Goal: Complete application form

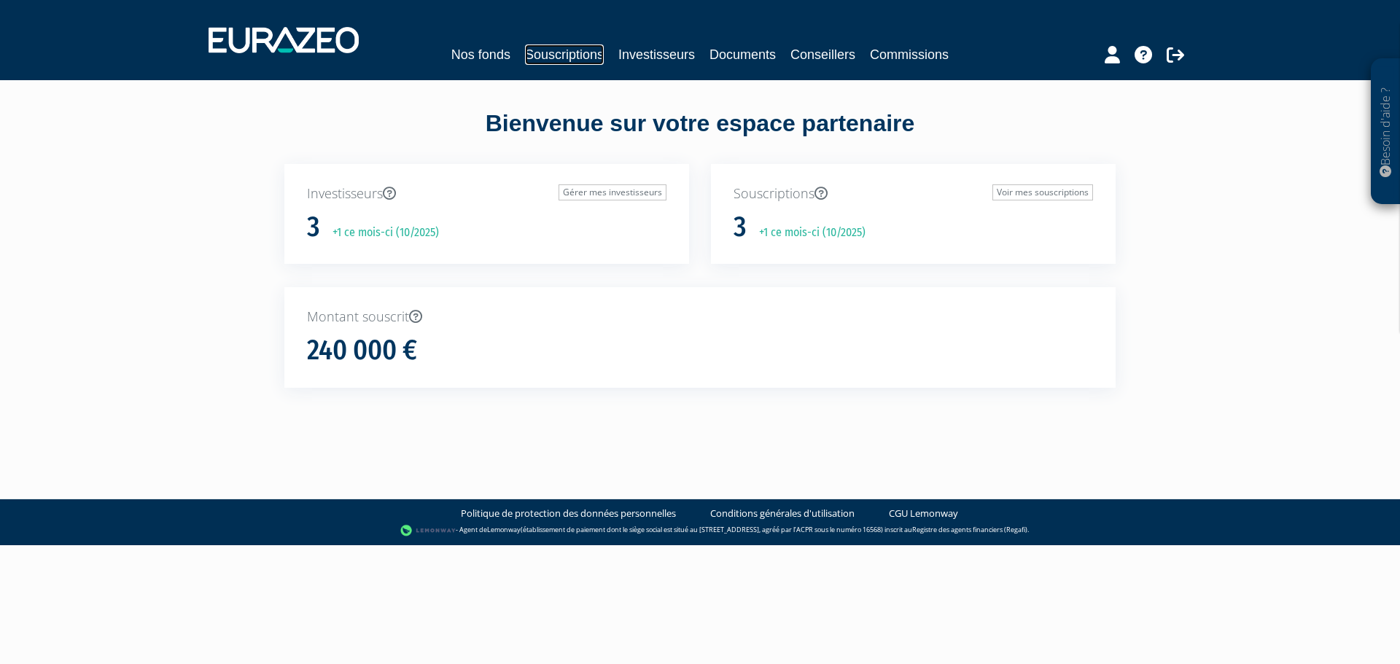
click at [581, 55] on link "Souscriptions" at bounding box center [564, 54] width 79 height 20
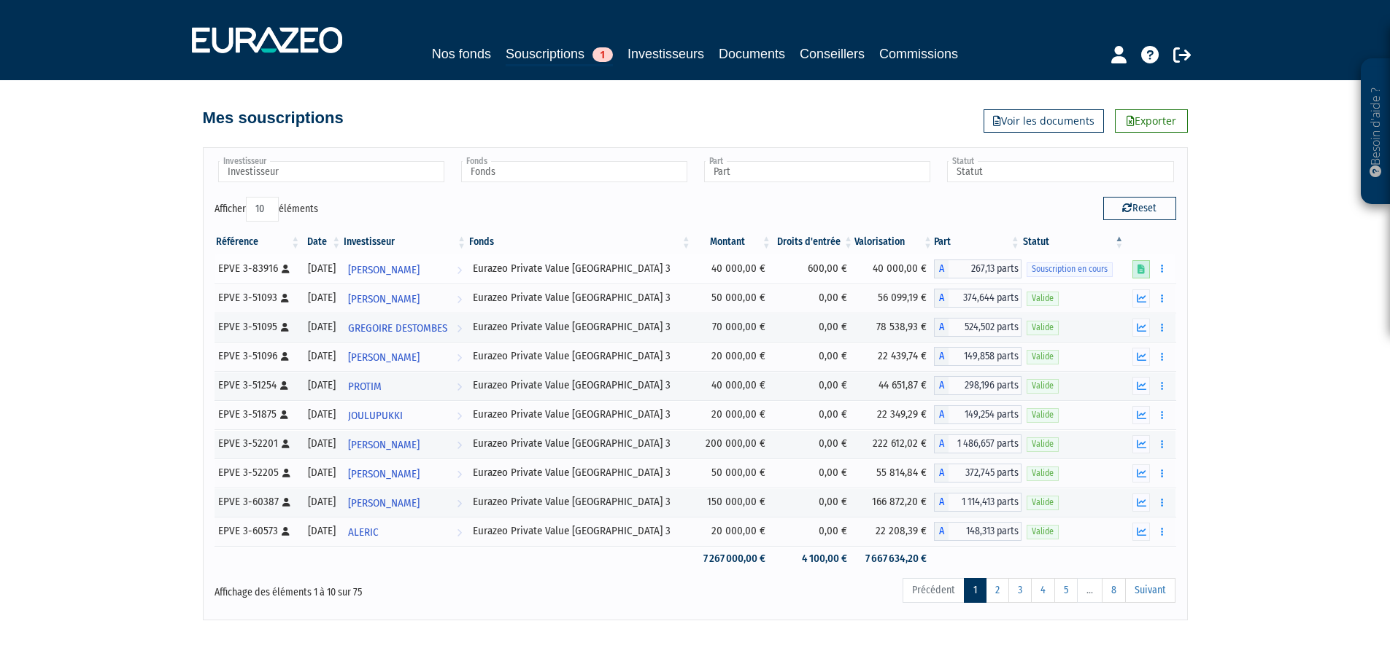
click at [1141, 271] on icon at bounding box center [1140, 269] width 7 height 9
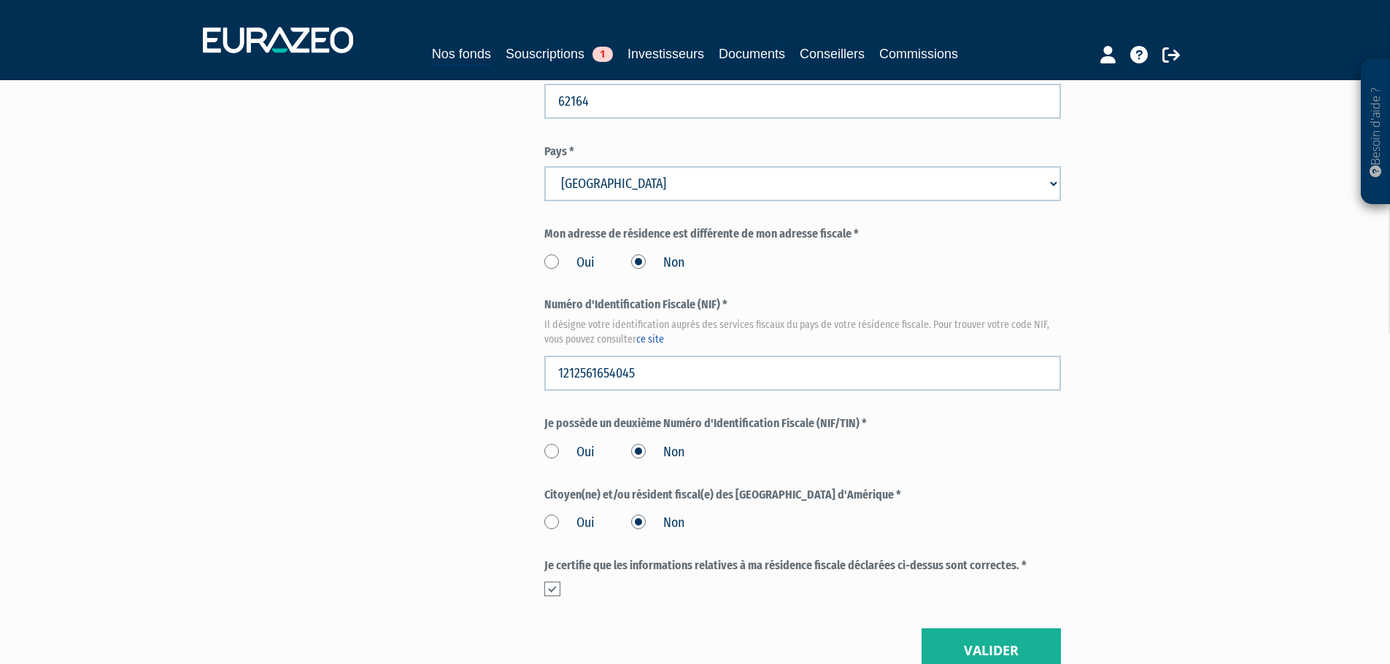
scroll to position [1532, 0]
click at [971, 626] on button "Valider" at bounding box center [990, 648] width 139 height 45
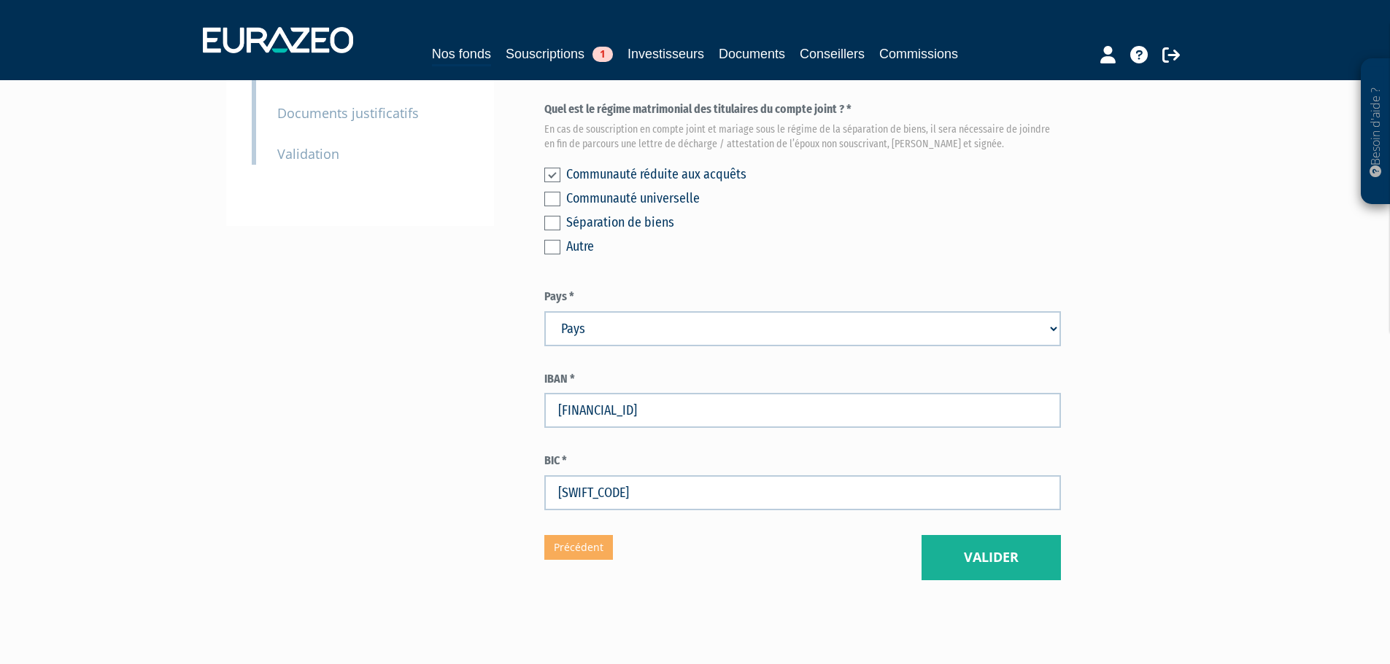
scroll to position [365, 0]
click at [975, 535] on button "Valider" at bounding box center [990, 557] width 139 height 45
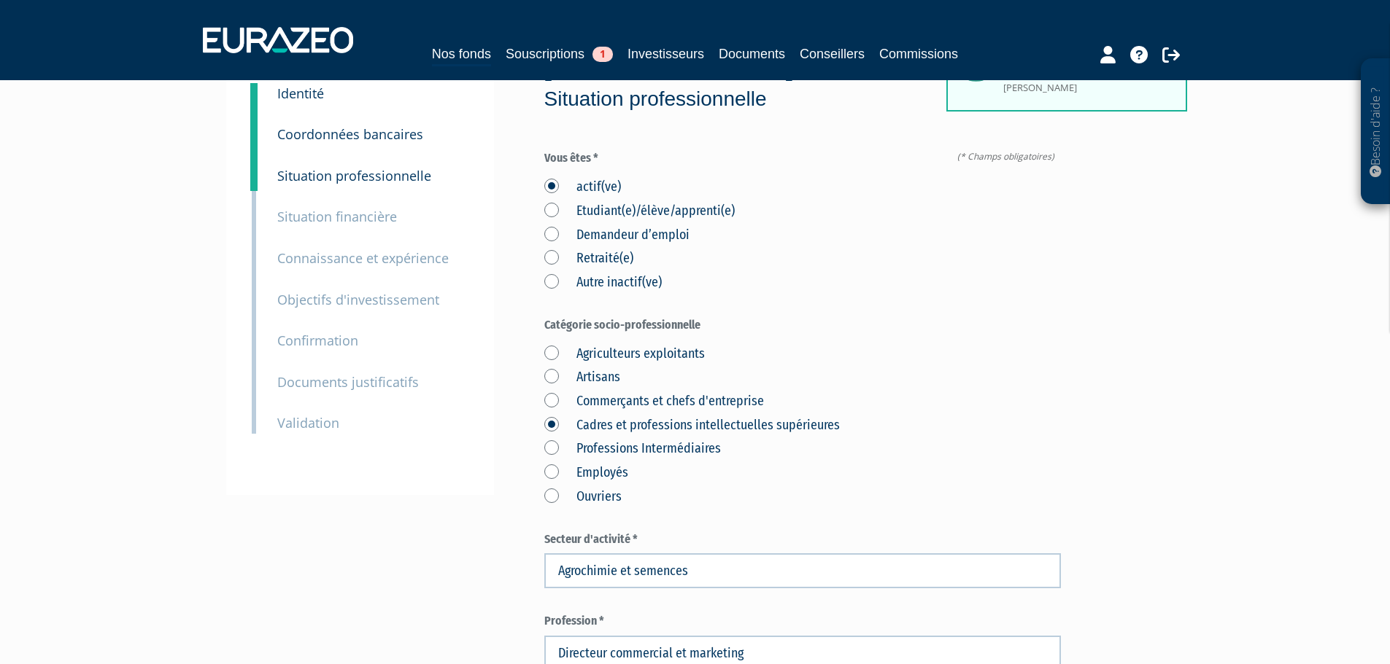
scroll to position [73, 0]
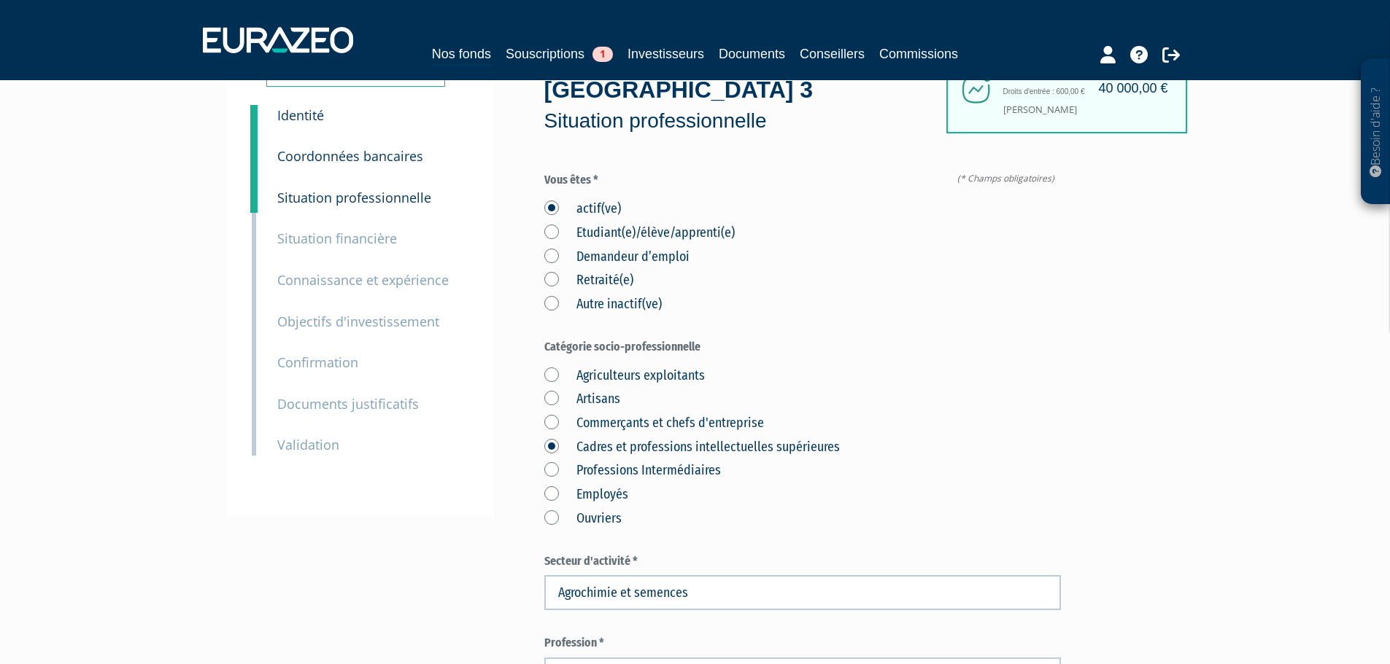
click at [598, 271] on label "Retraité(e)" at bounding box center [588, 280] width 89 height 19
click at [0, 0] on input "Retraité(e)" at bounding box center [0, 0] width 0 height 0
click at [595, 200] on label "actif(ve)" at bounding box center [582, 209] width 77 height 19
click at [0, 0] on input "actif(ve)" at bounding box center [0, 0] width 0 height 0
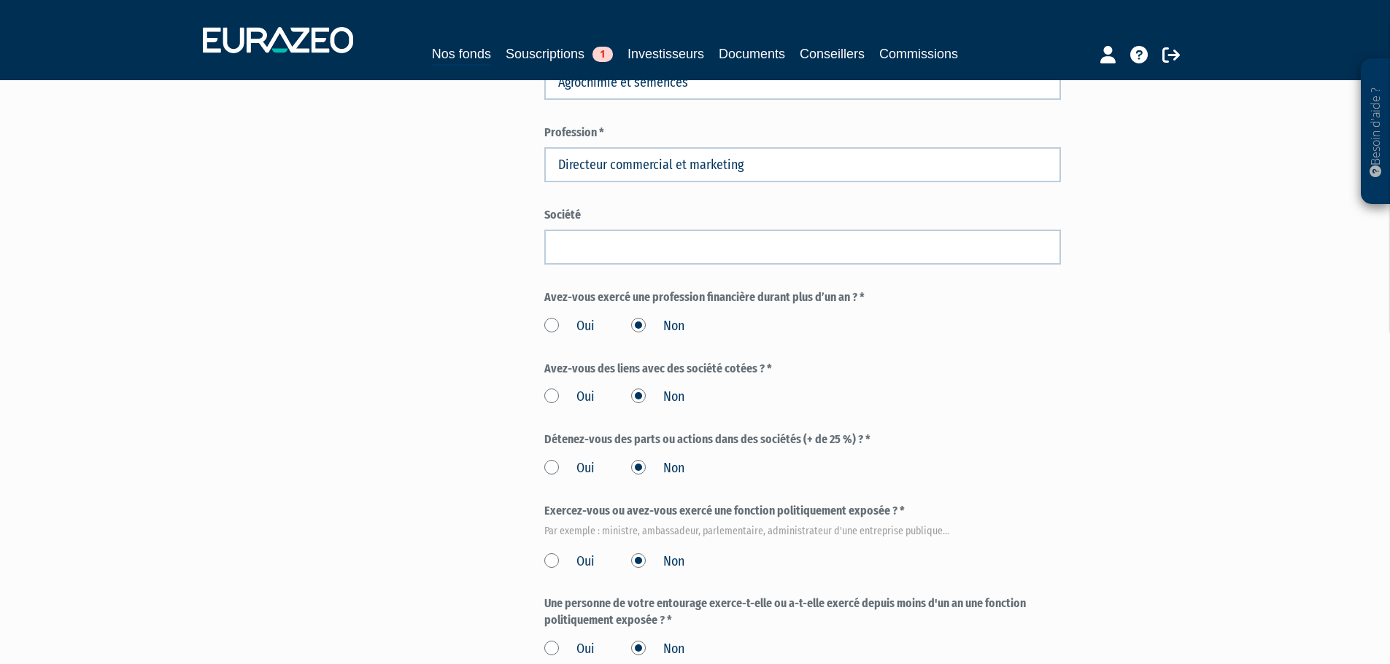
scroll to position [656, 0]
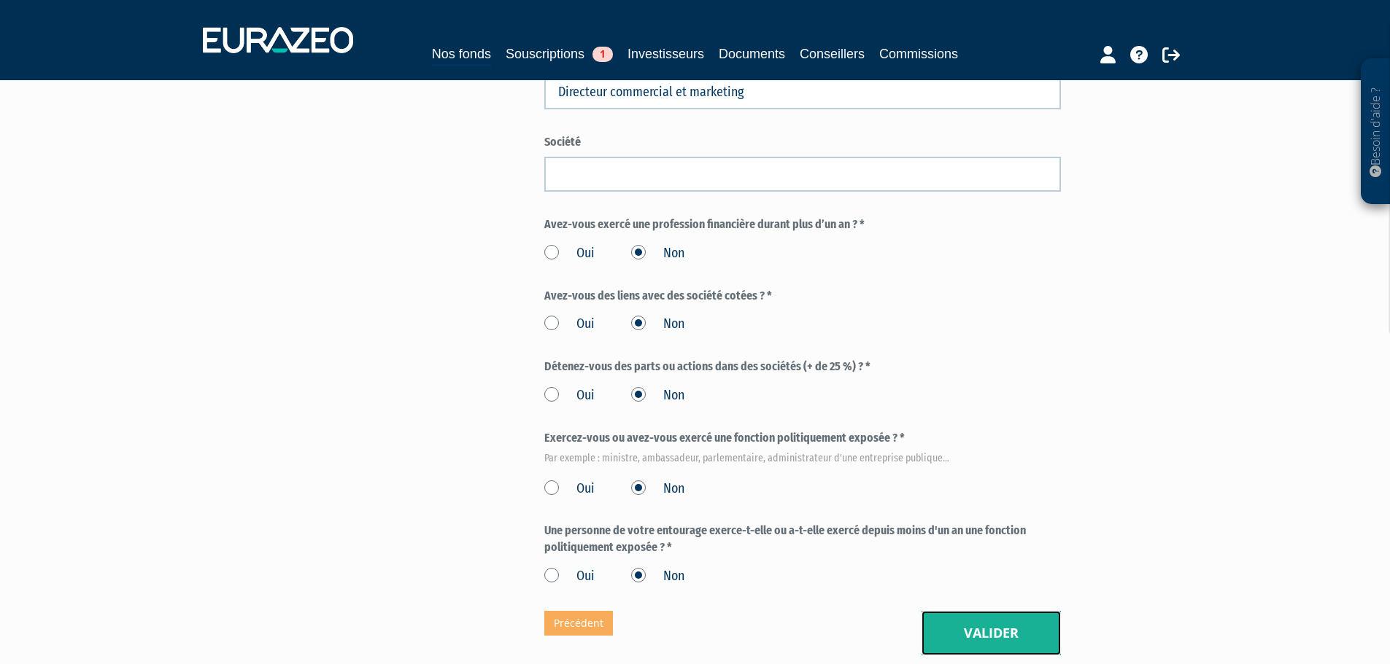
click at [968, 611] on button "Valider" at bounding box center [990, 633] width 139 height 45
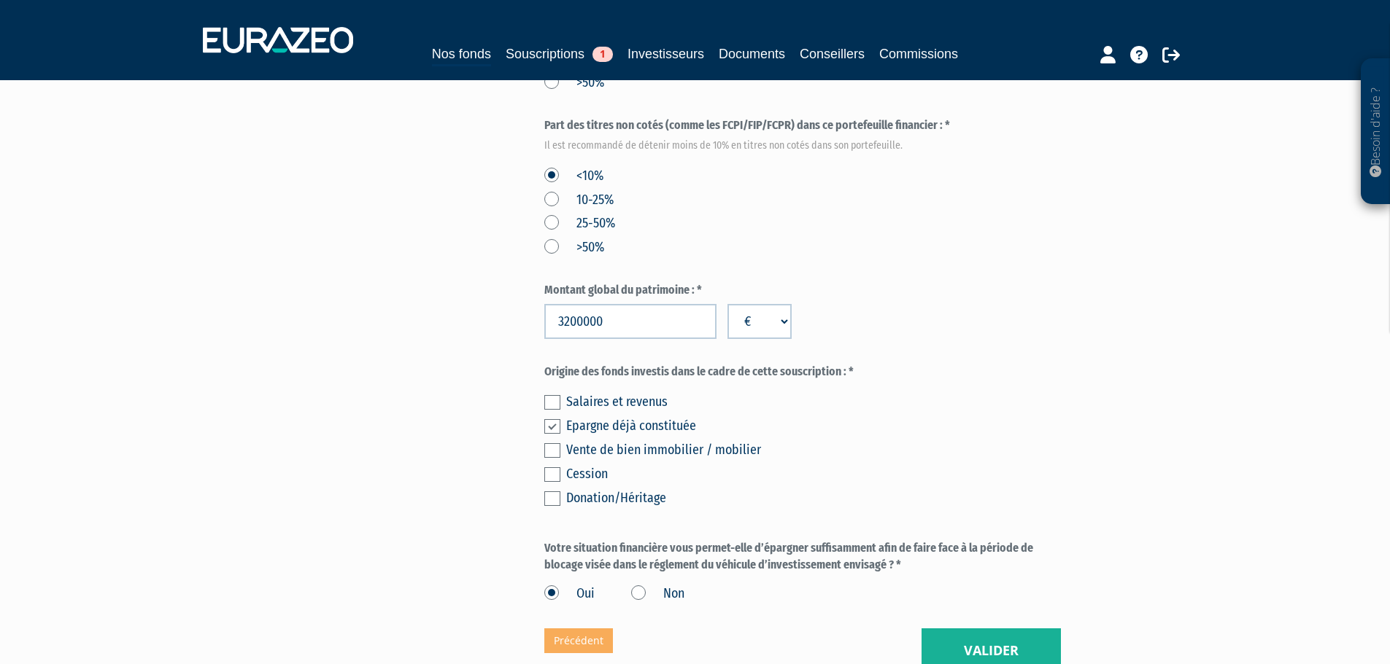
scroll to position [729, 0]
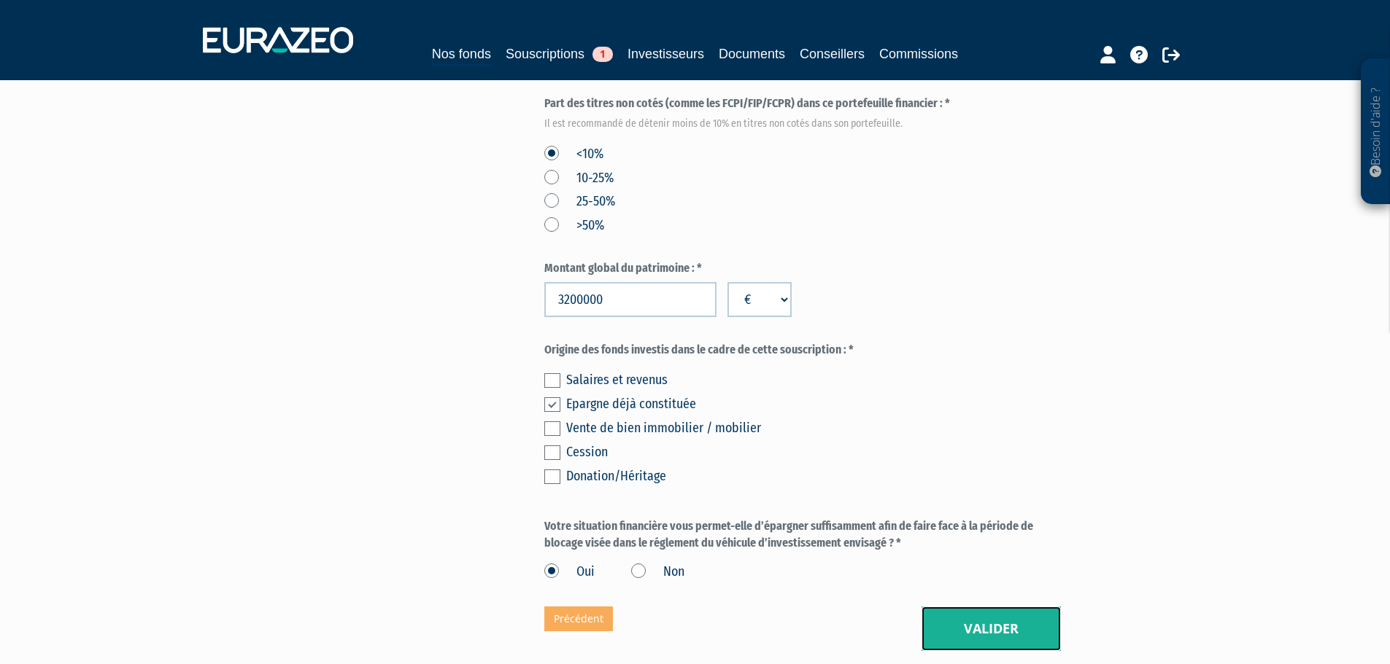
click at [986, 607] on button "Valider" at bounding box center [990, 629] width 139 height 45
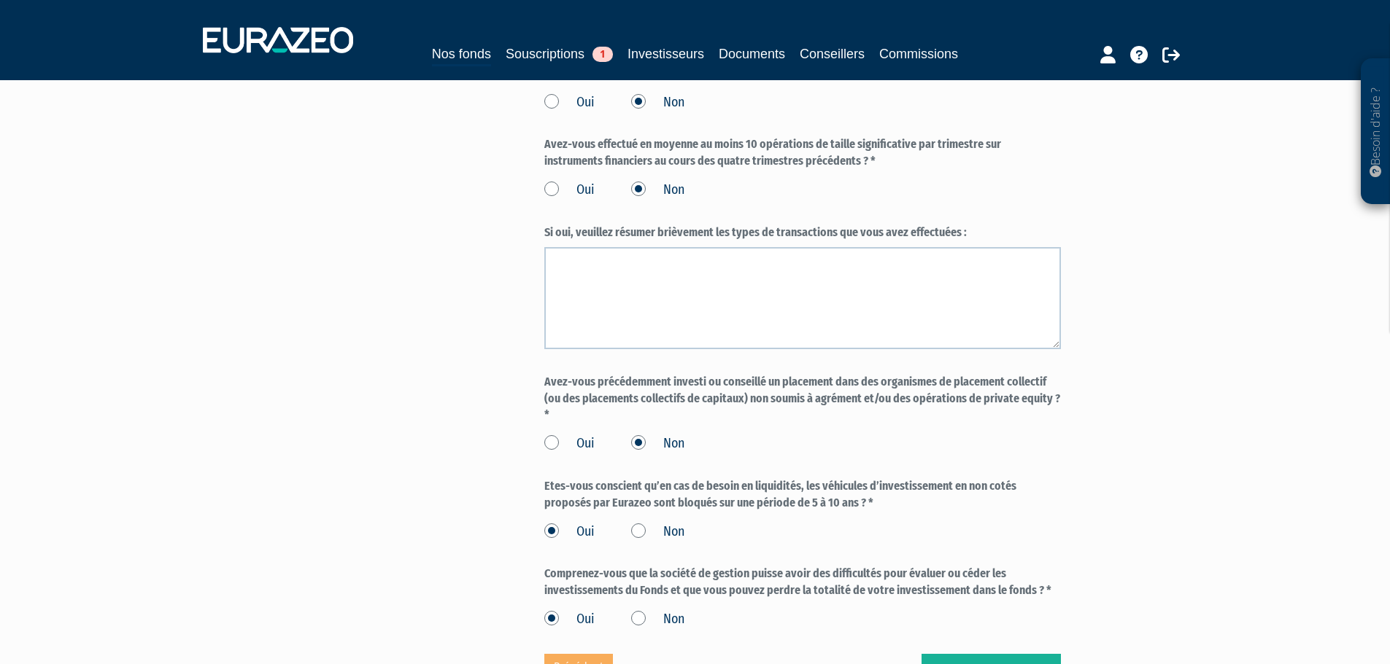
scroll to position [1386, 0]
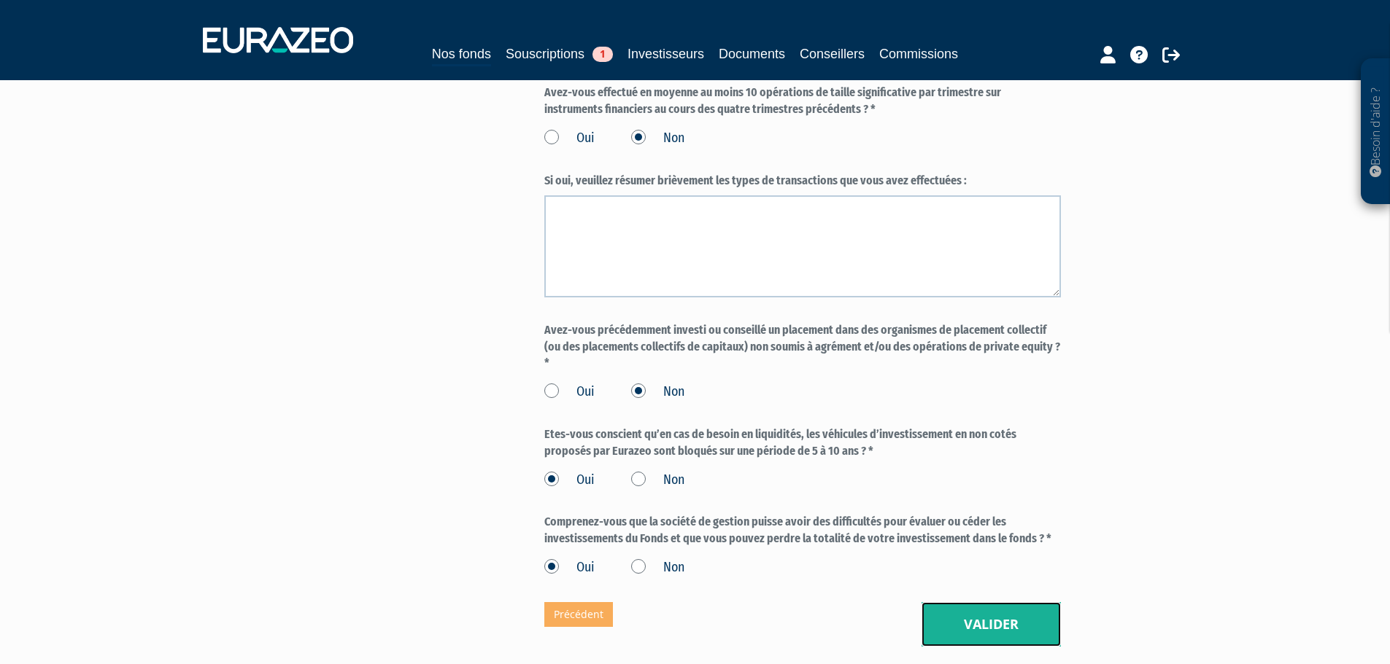
click at [985, 605] on button "Valider" at bounding box center [990, 624] width 139 height 45
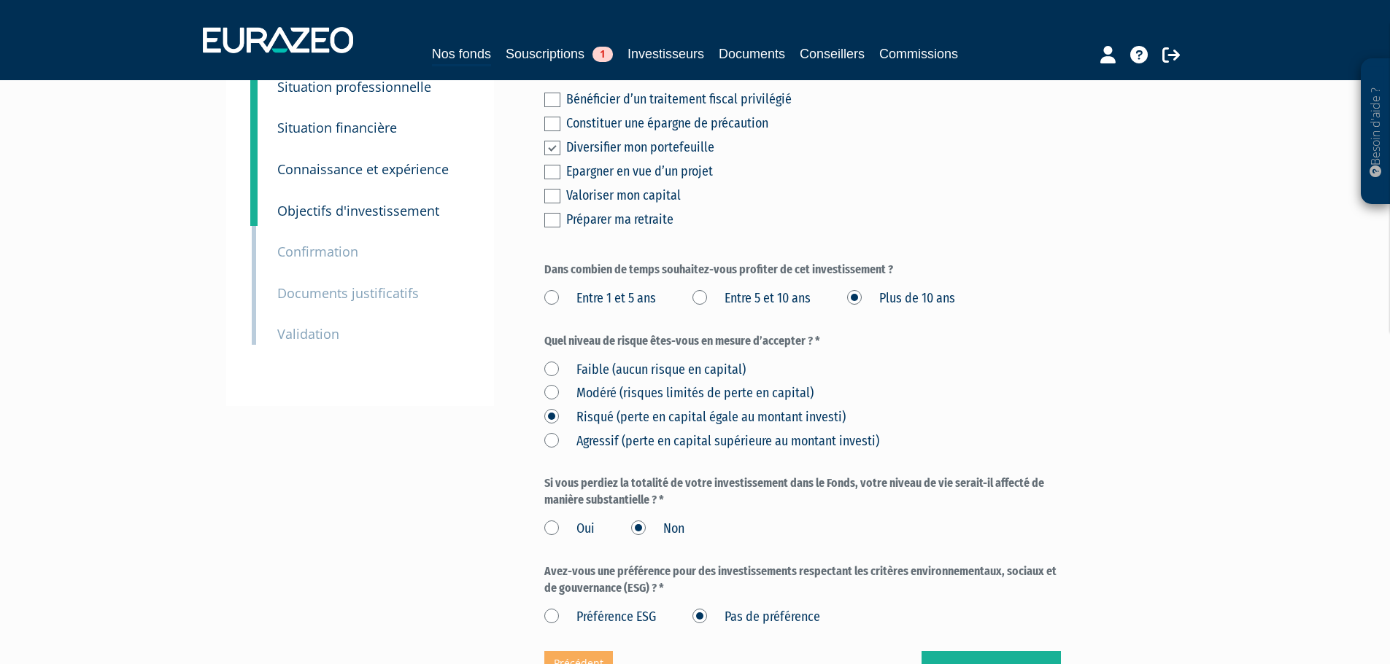
scroll to position [292, 0]
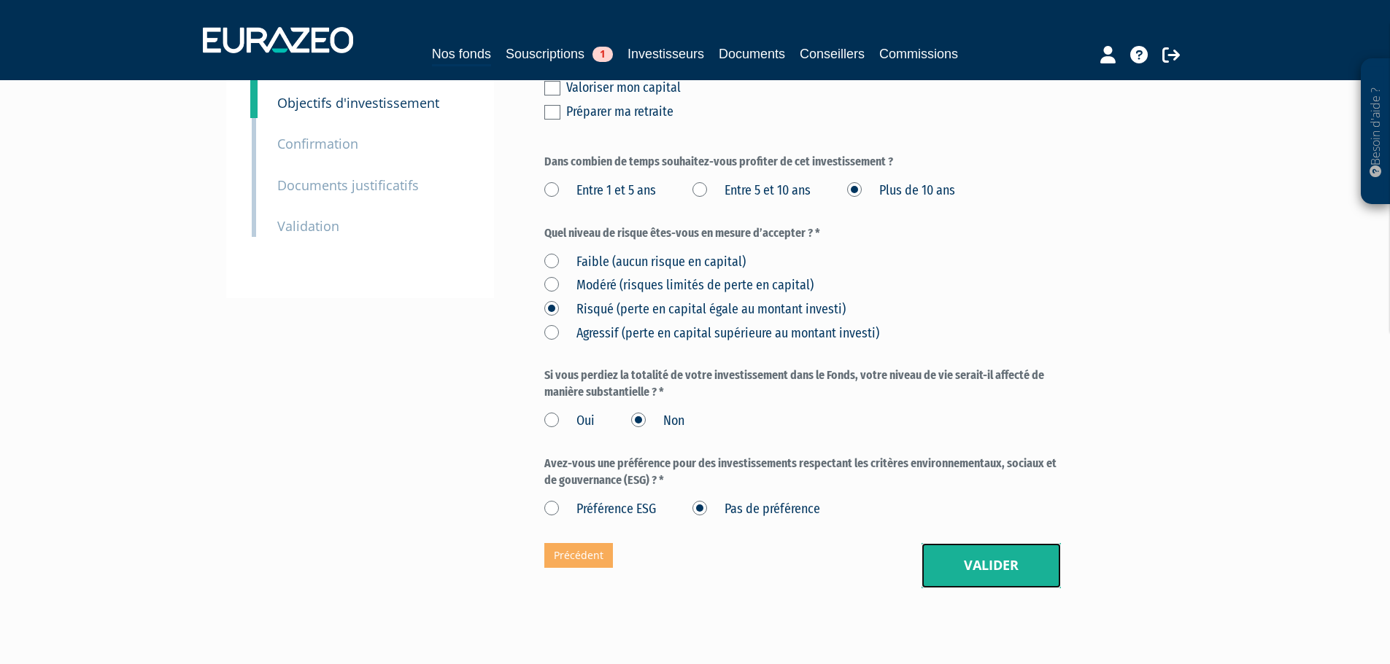
click at [998, 543] on button "Valider" at bounding box center [990, 565] width 139 height 45
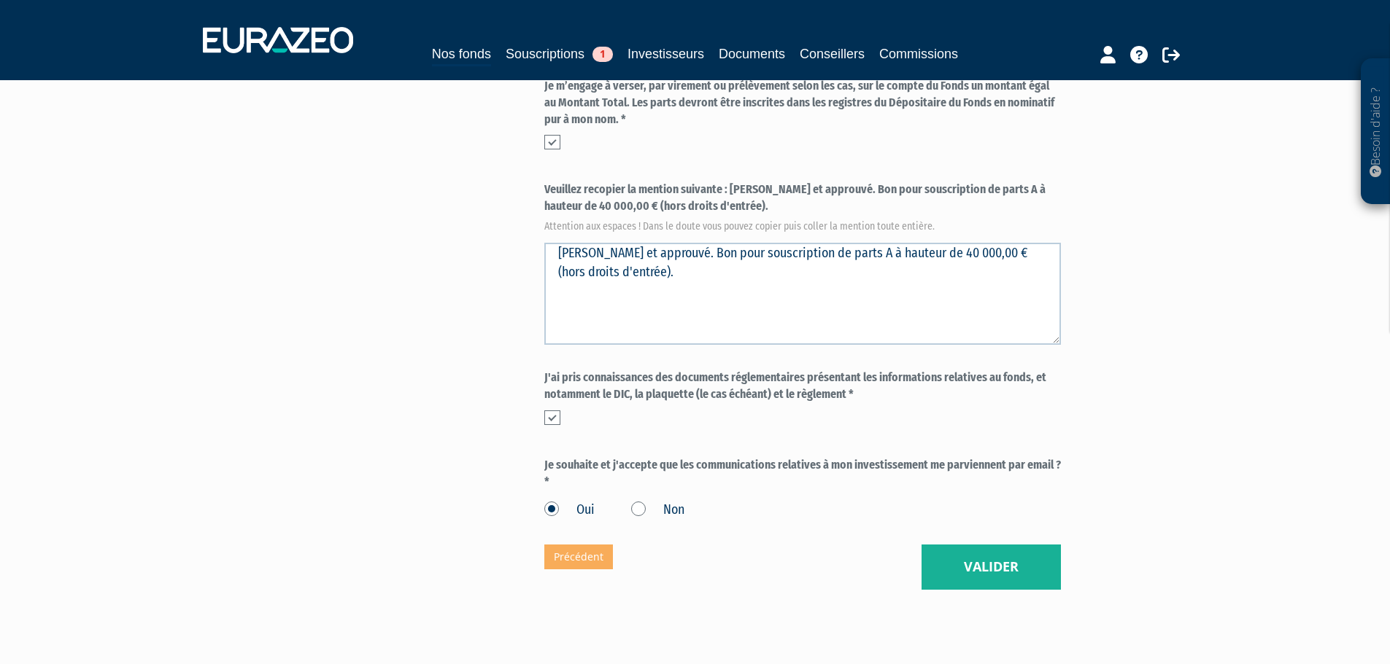
scroll to position [549, 0]
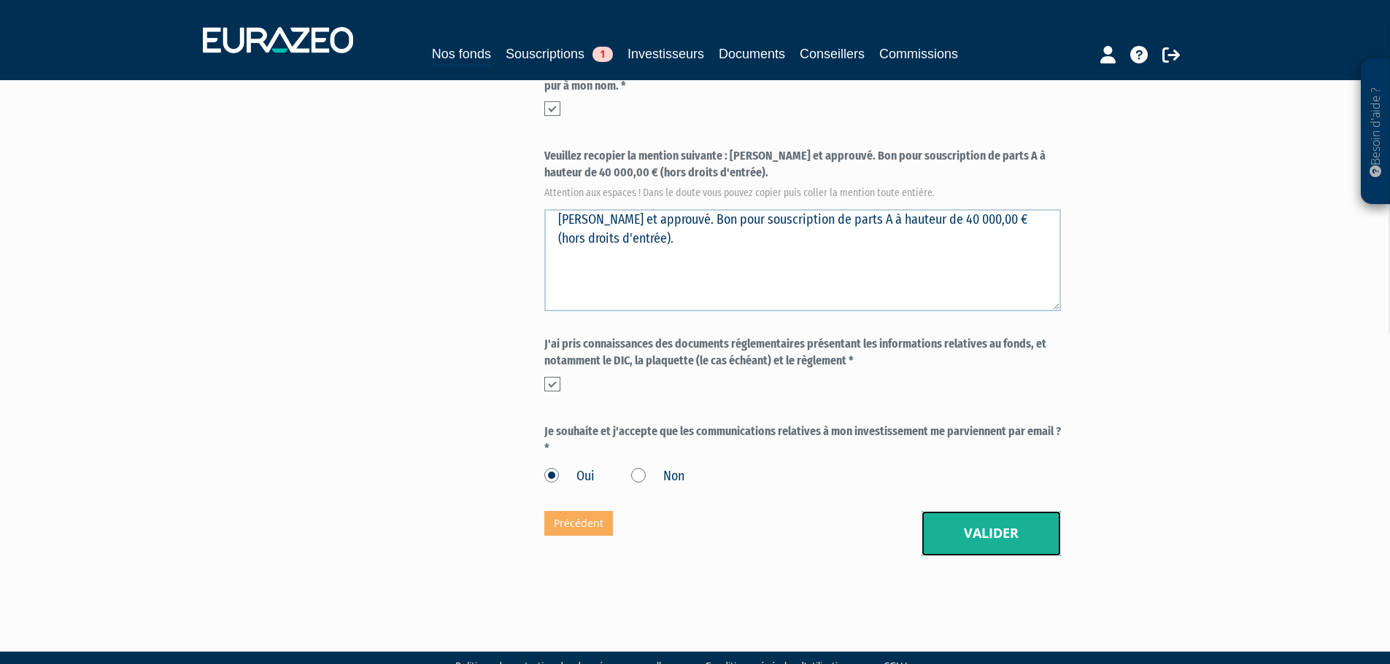
click at [993, 511] on button "Valider" at bounding box center [990, 533] width 139 height 45
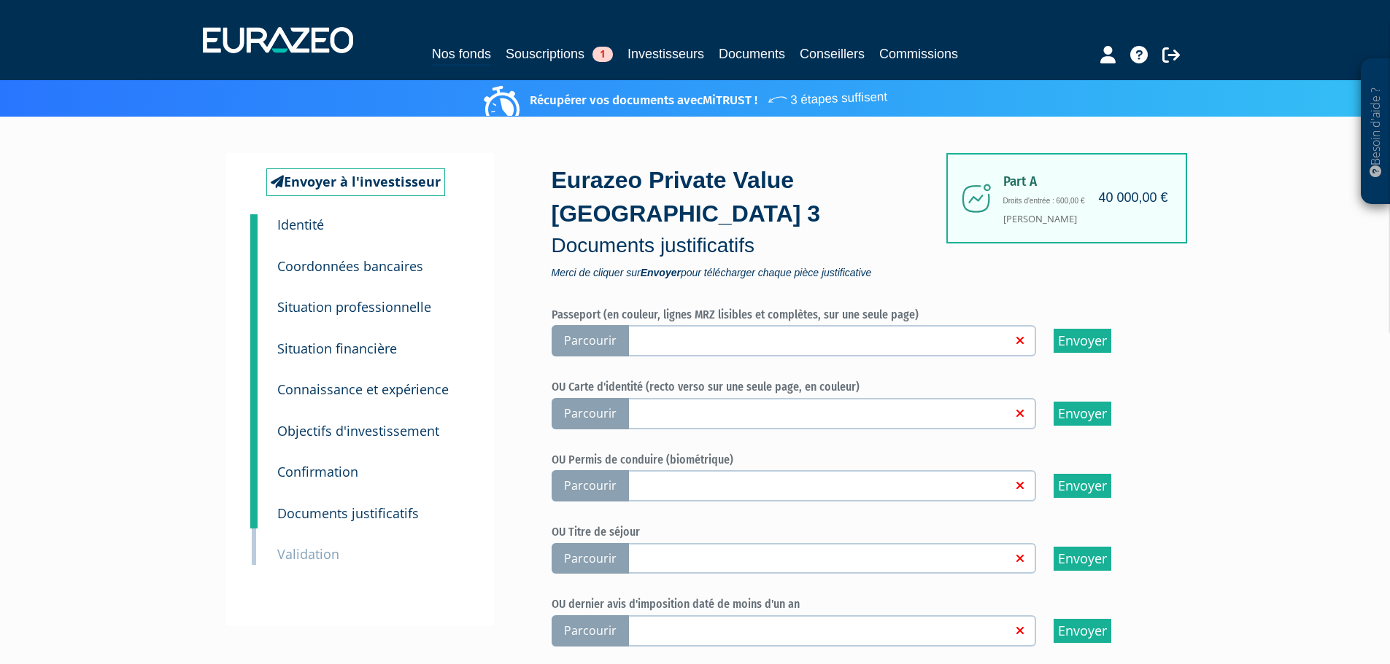
click at [593, 398] on span "Parcourir" at bounding box center [589, 413] width 77 height 31
click at [0, 0] on input "Parcourir" at bounding box center [0, 0] width 0 height 0
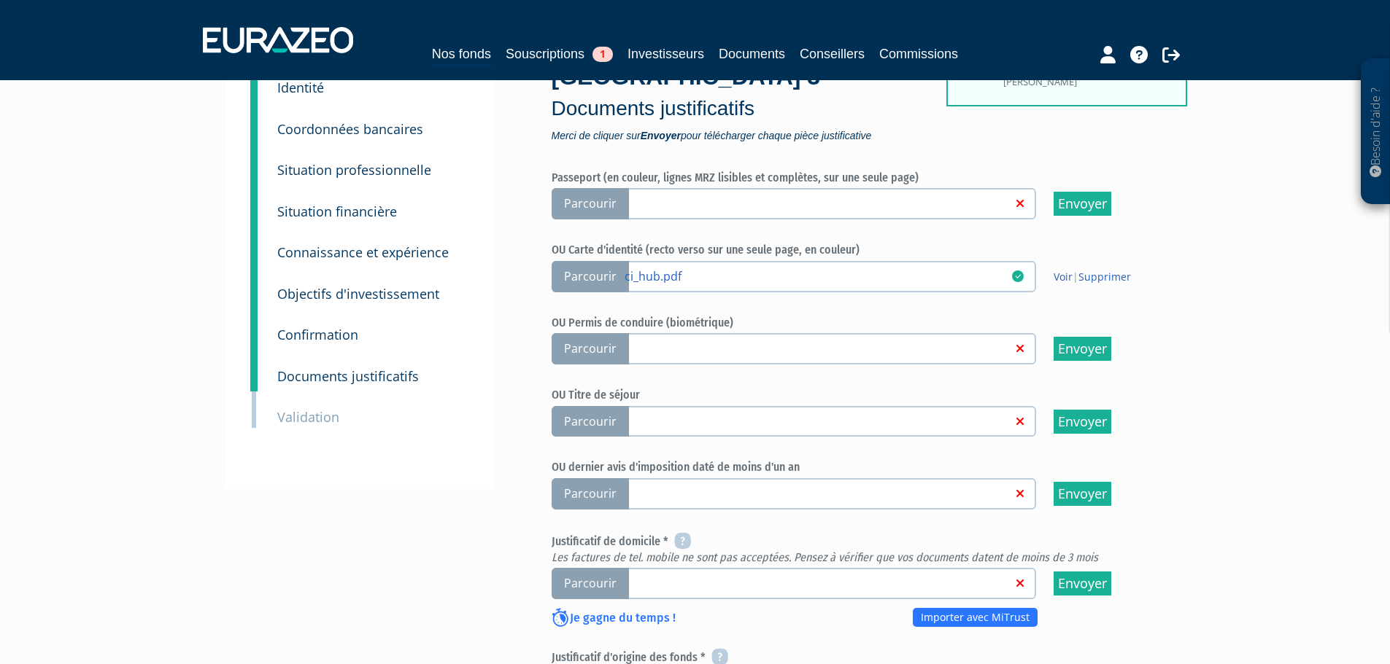
scroll to position [219, 0]
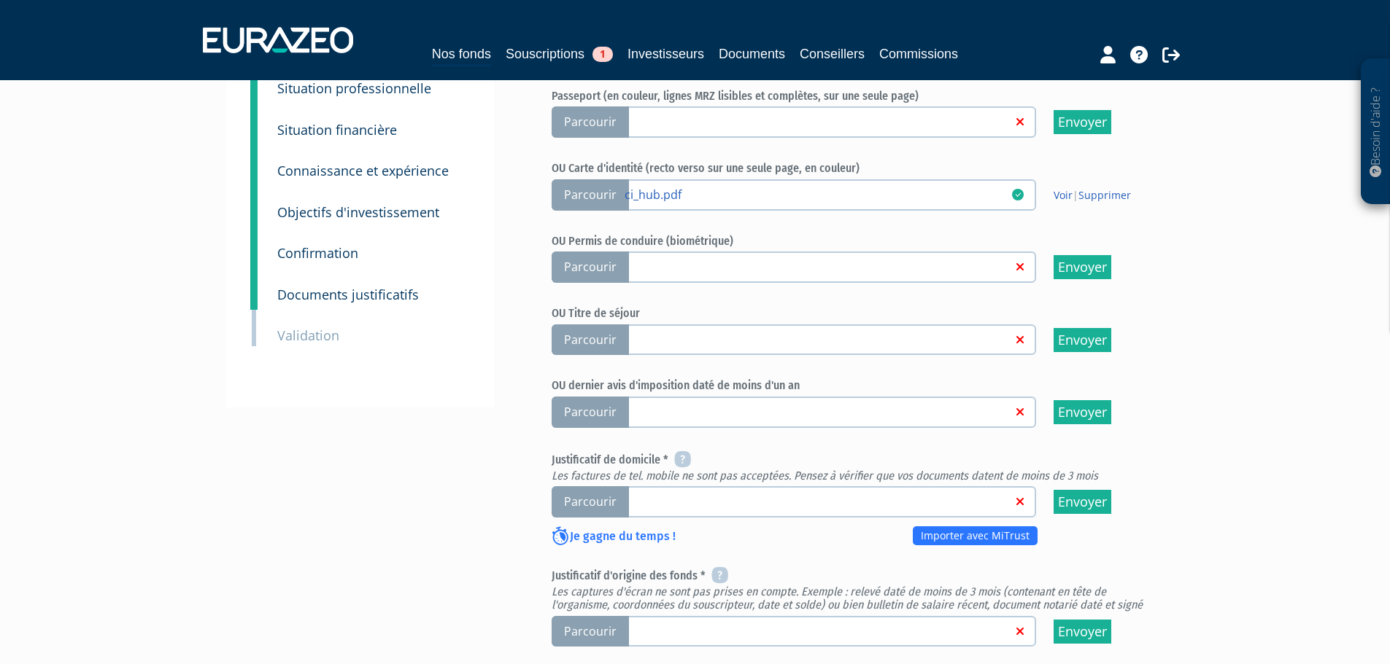
click at [591, 487] on span "Parcourir" at bounding box center [589, 502] width 77 height 31
click at [0, 0] on input "Parcourir" at bounding box center [0, 0] width 0 height 0
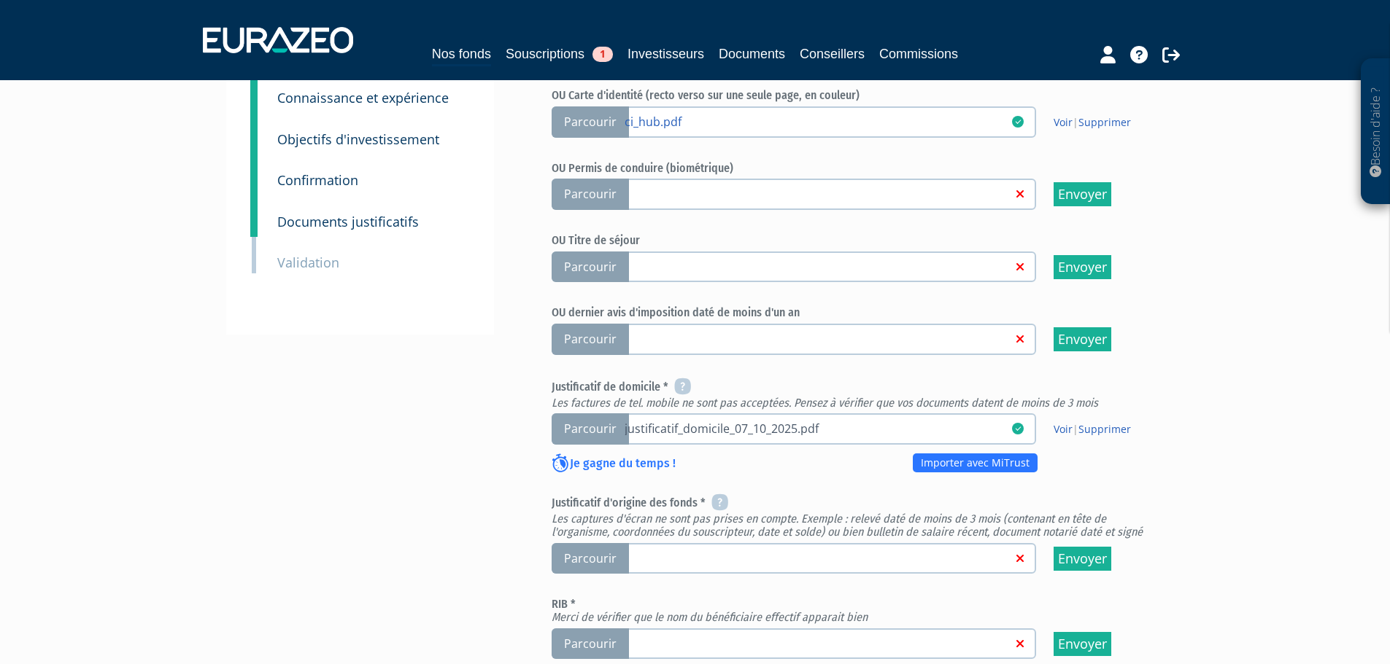
scroll to position [365, 0]
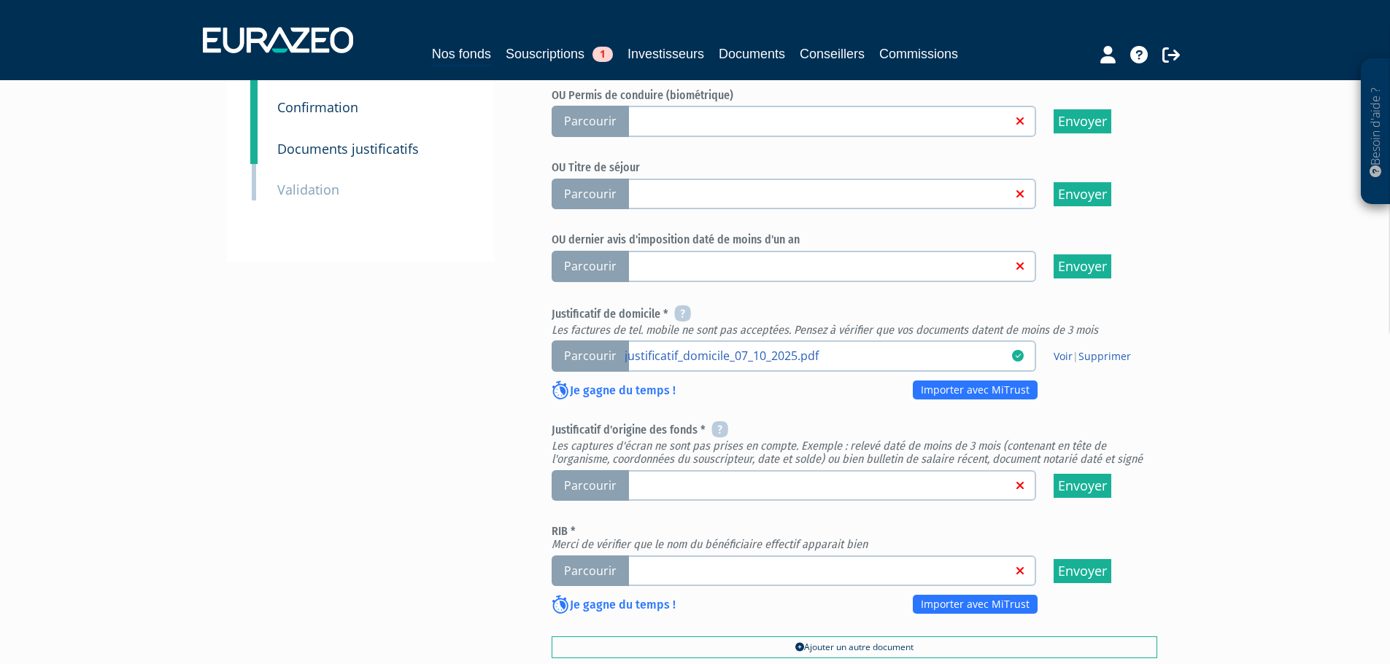
click at [598, 470] on span "Parcourir" at bounding box center [589, 485] width 77 height 31
click at [0, 0] on input "Parcourir" at bounding box center [0, 0] width 0 height 0
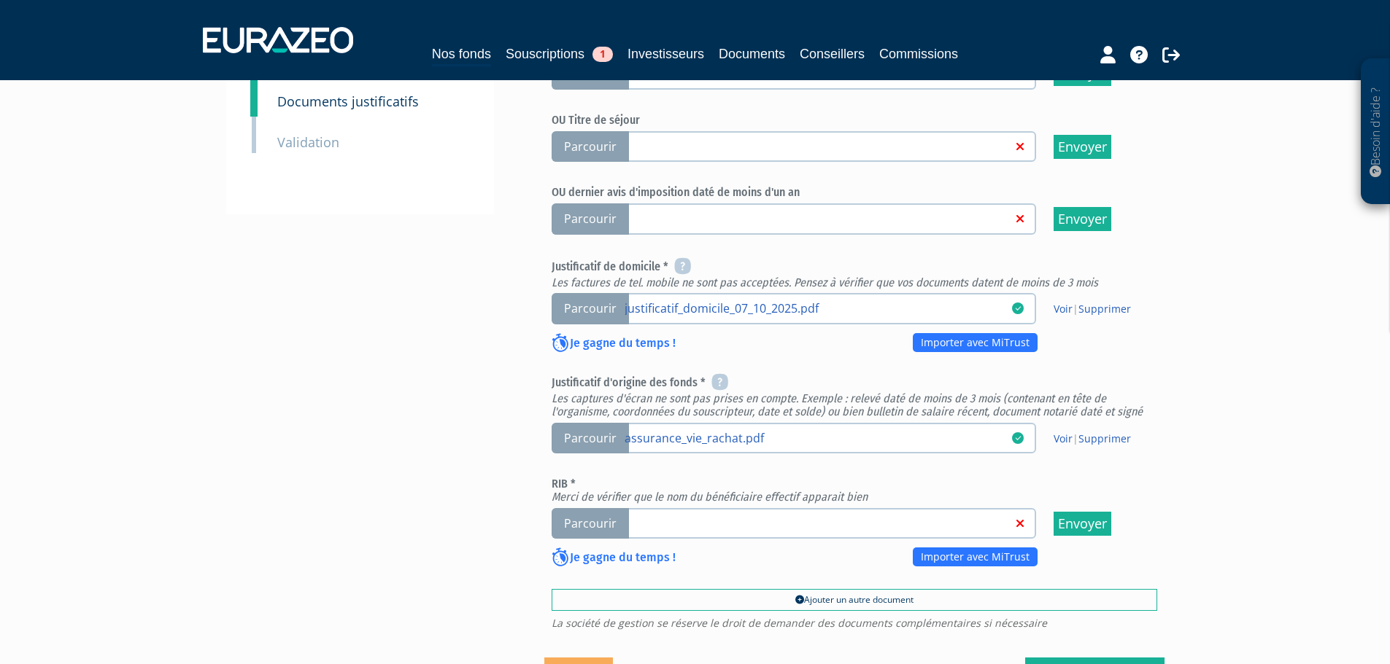
scroll to position [438, 0]
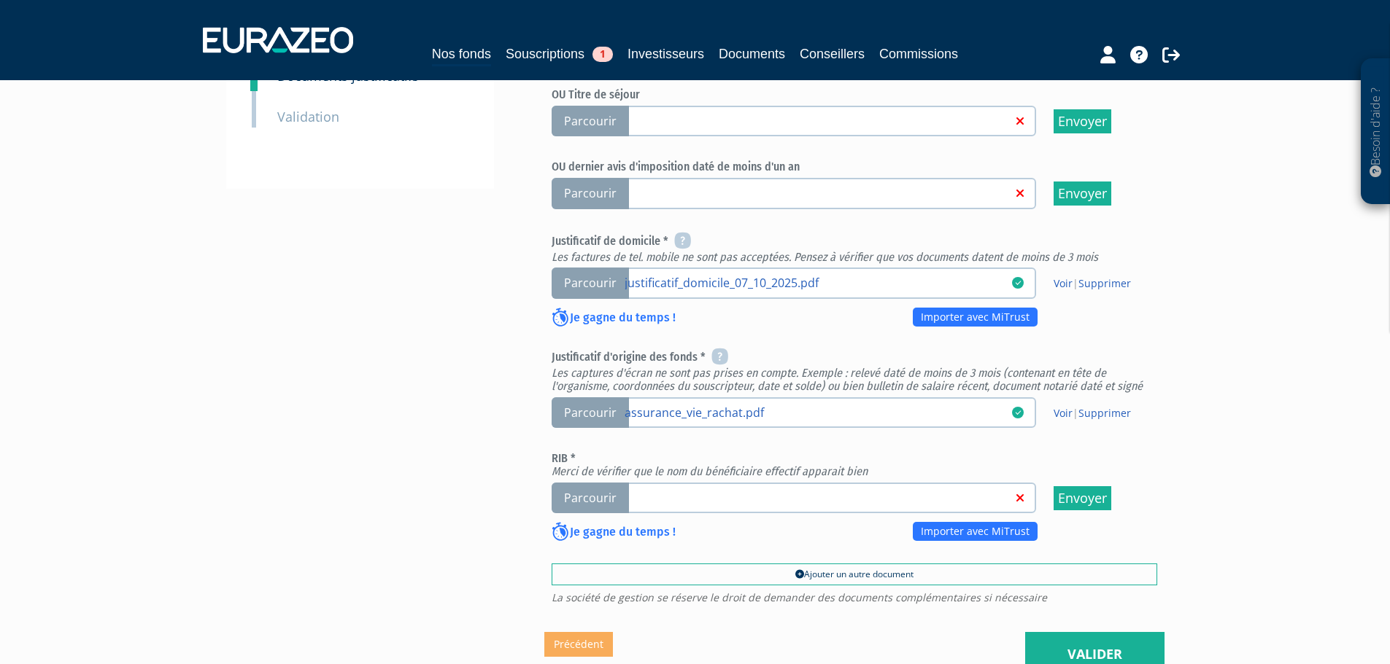
click at [589, 483] on span "Parcourir" at bounding box center [589, 498] width 77 height 31
click at [0, 0] on input "Parcourir" at bounding box center [0, 0] width 0 height 0
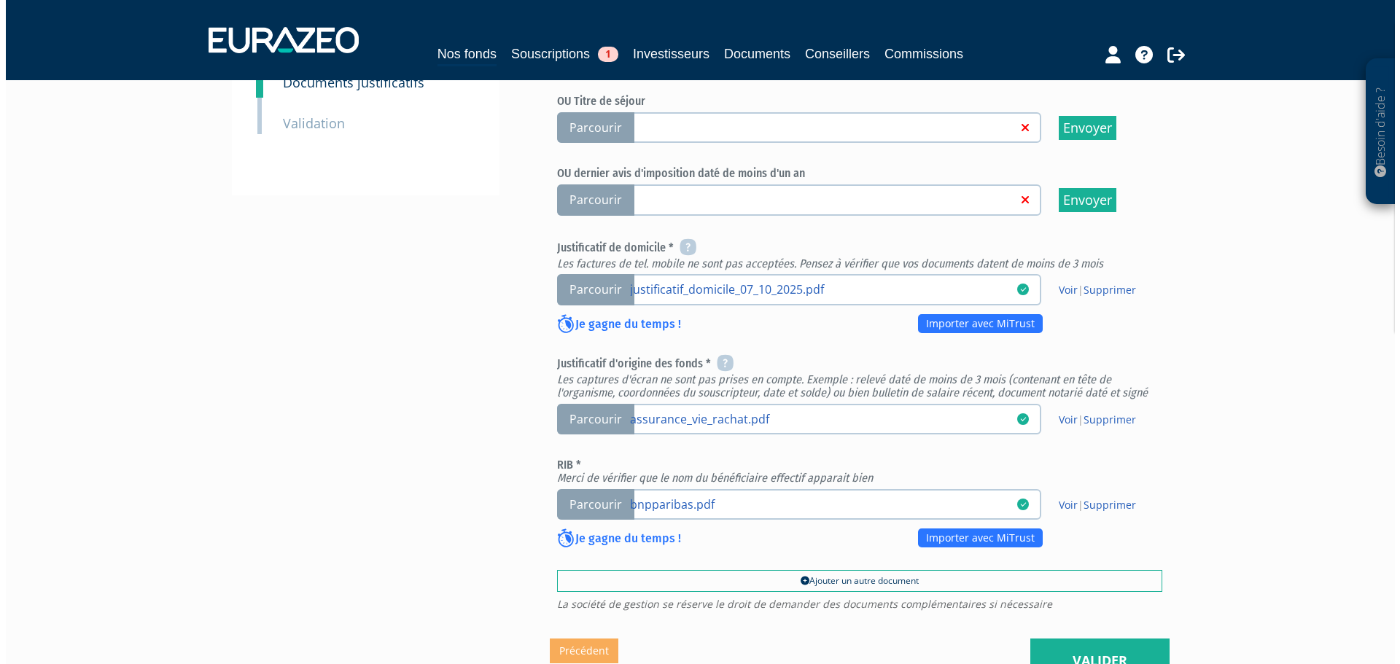
scroll to position [511, 0]
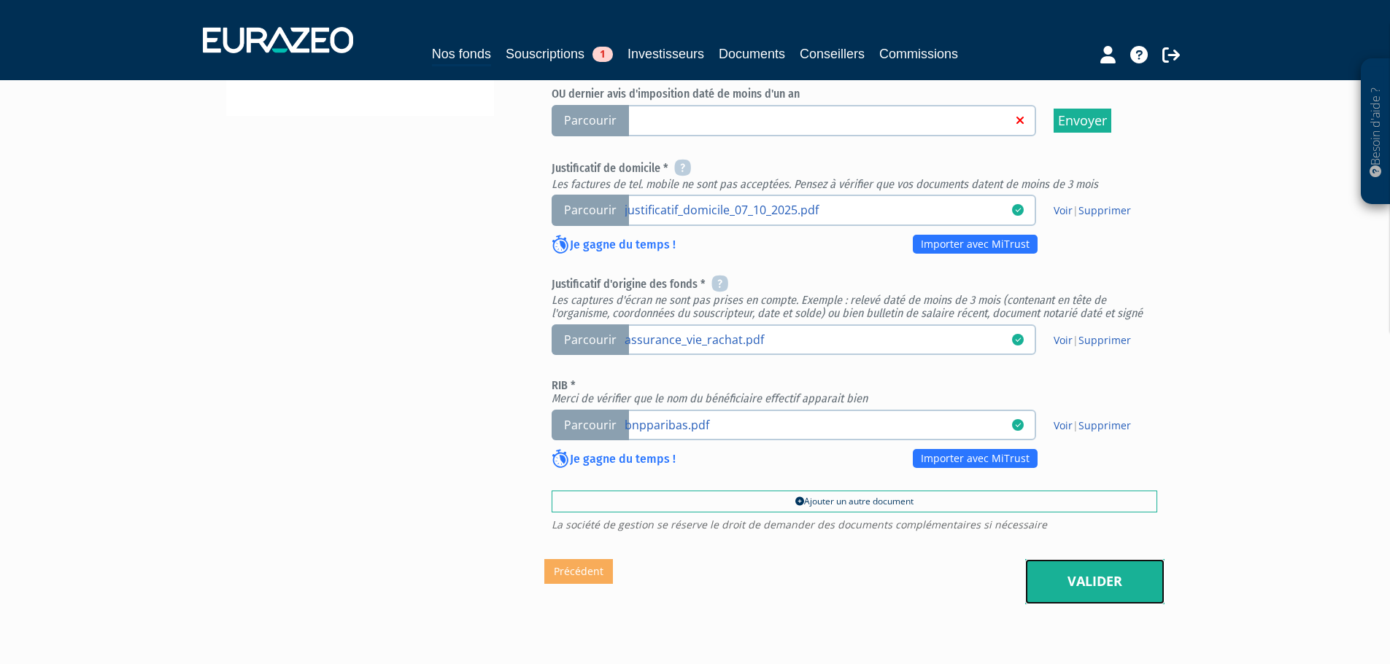
click at [1096, 559] on link "Valider" at bounding box center [1094, 581] width 139 height 45
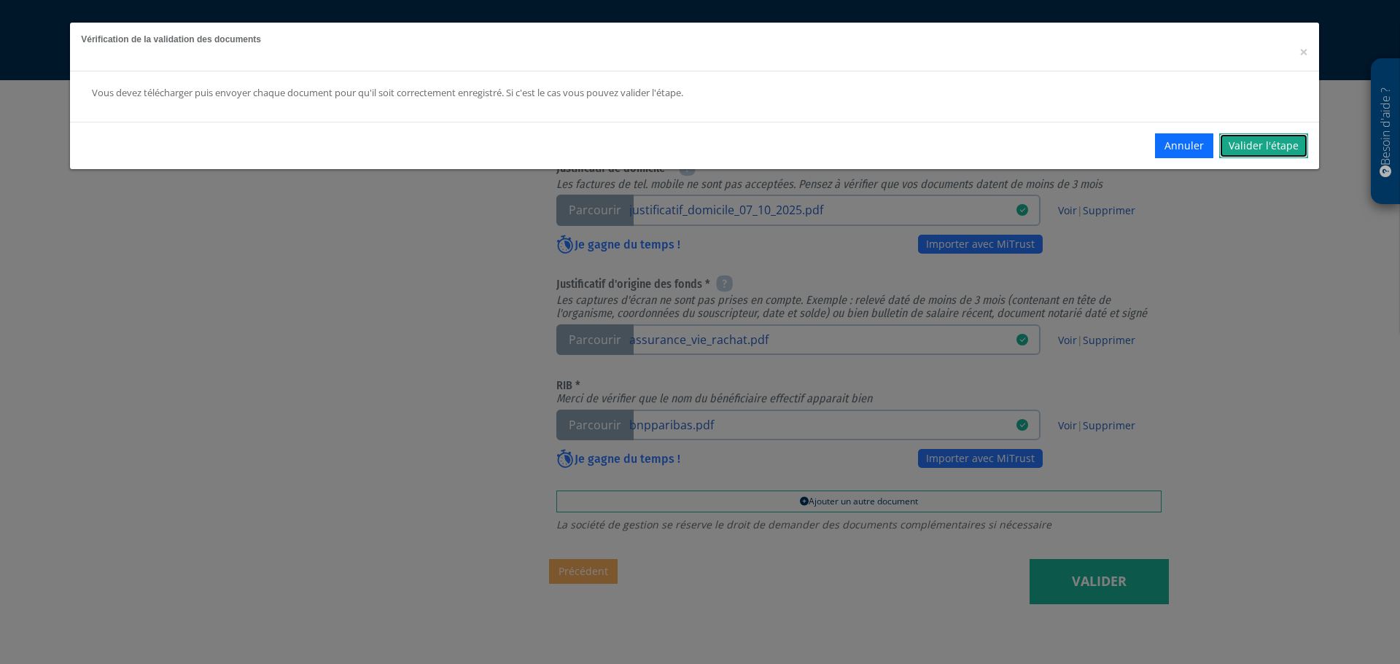
click at [1252, 141] on link "Valider l'étape" at bounding box center [1264, 145] width 89 height 25
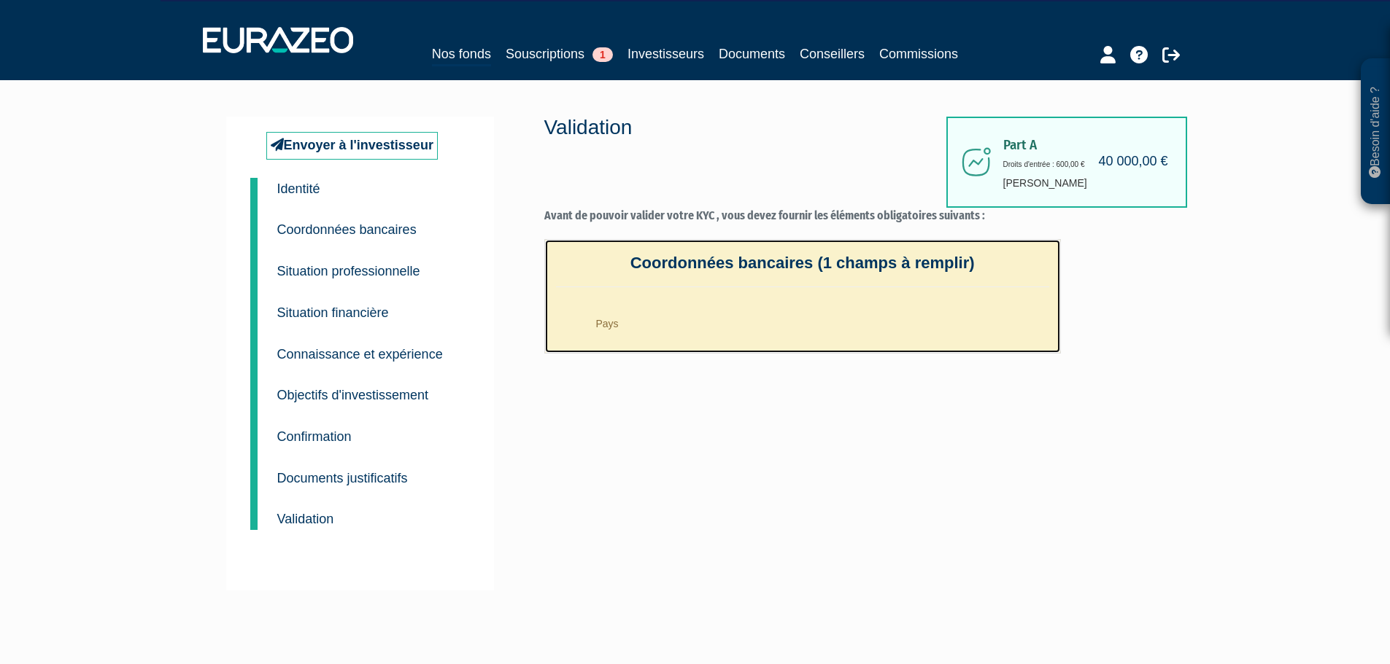
click at [679, 319] on li "Pays" at bounding box center [817, 320] width 464 height 36
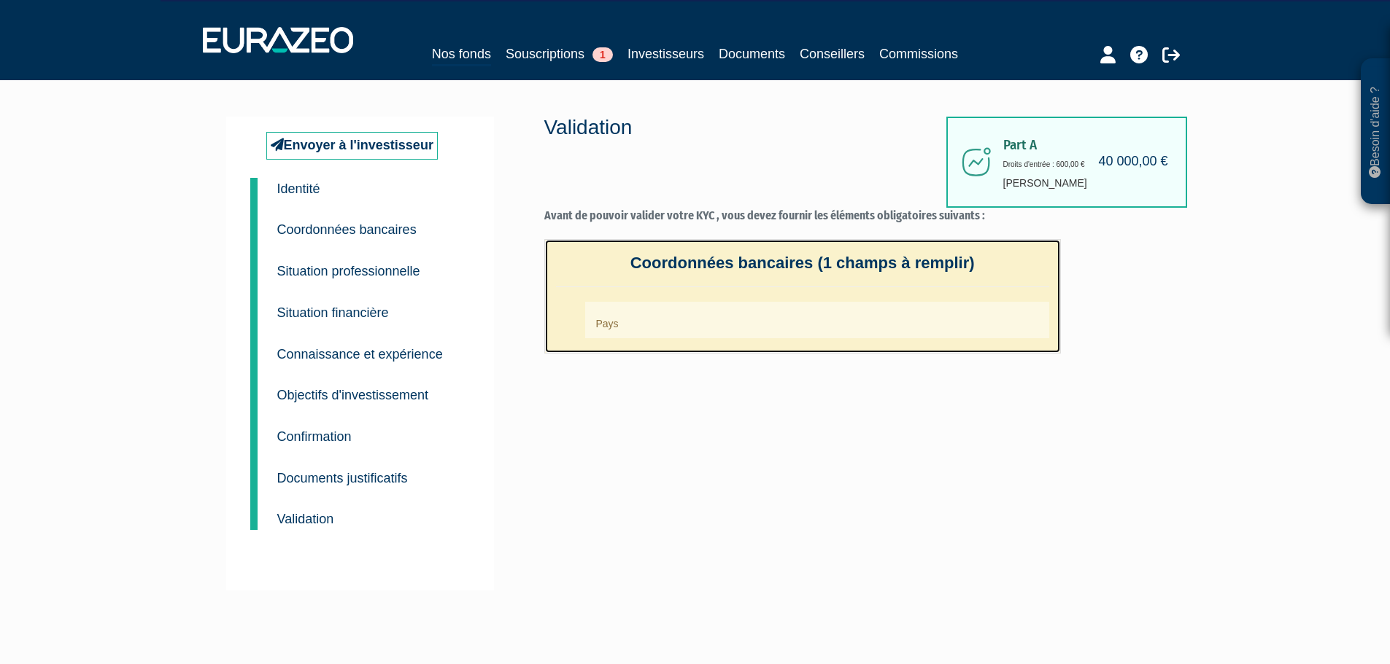
click at [668, 291] on link "Coordonnées bancaires (1 champs à remplir) Pays" at bounding box center [802, 296] width 516 height 115
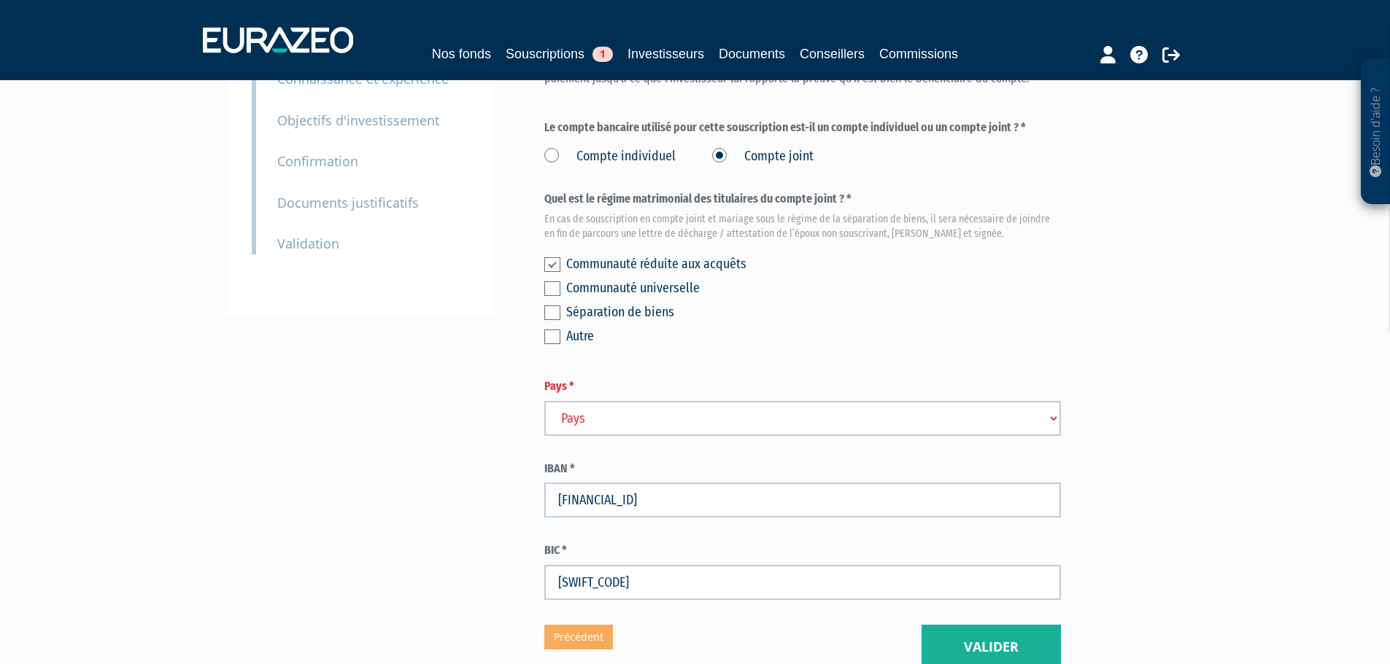
scroll to position [292, 0]
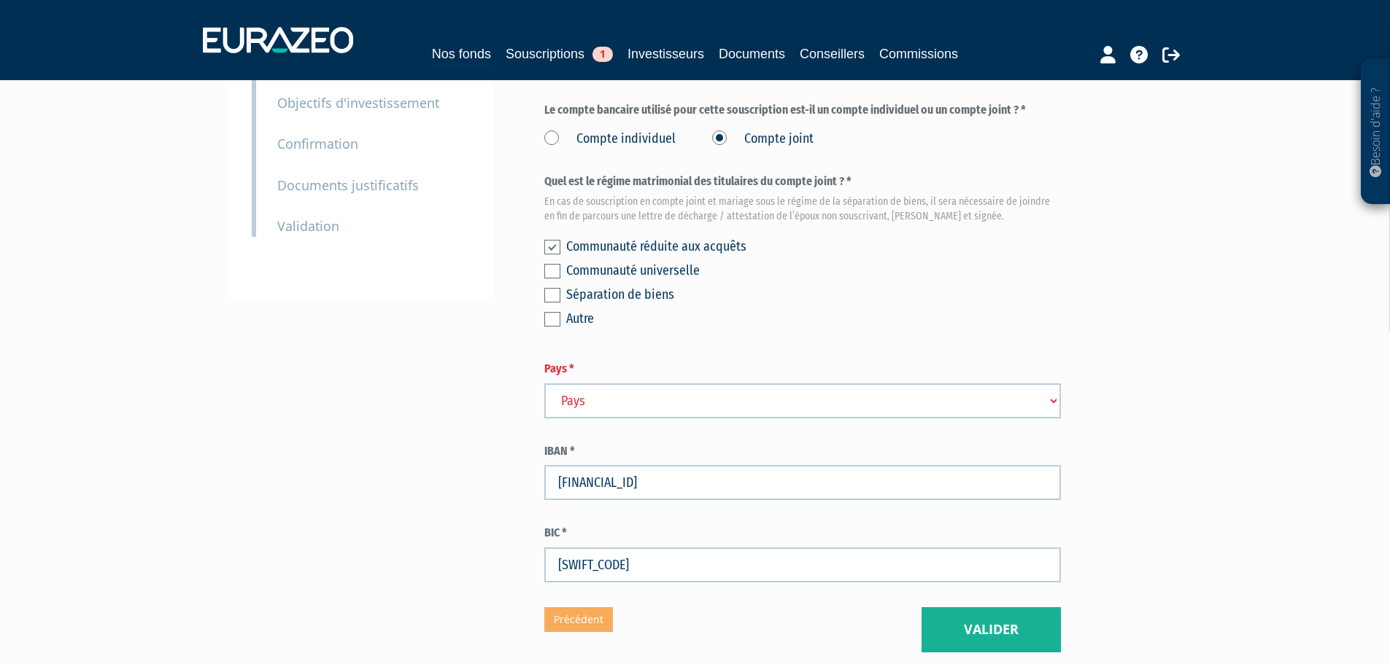
click at [592, 384] on select "Pays [GEOGRAPHIC_DATA] [GEOGRAPHIC_DATA] [GEOGRAPHIC_DATA] [GEOGRAPHIC_DATA] [G…" at bounding box center [802, 401] width 516 height 35
select select "75"
click at [544, 384] on select "Pays [GEOGRAPHIC_DATA] [GEOGRAPHIC_DATA] [GEOGRAPHIC_DATA] [GEOGRAPHIC_DATA] [G…" at bounding box center [802, 401] width 516 height 35
click at [977, 608] on button "Valider" at bounding box center [990, 630] width 139 height 45
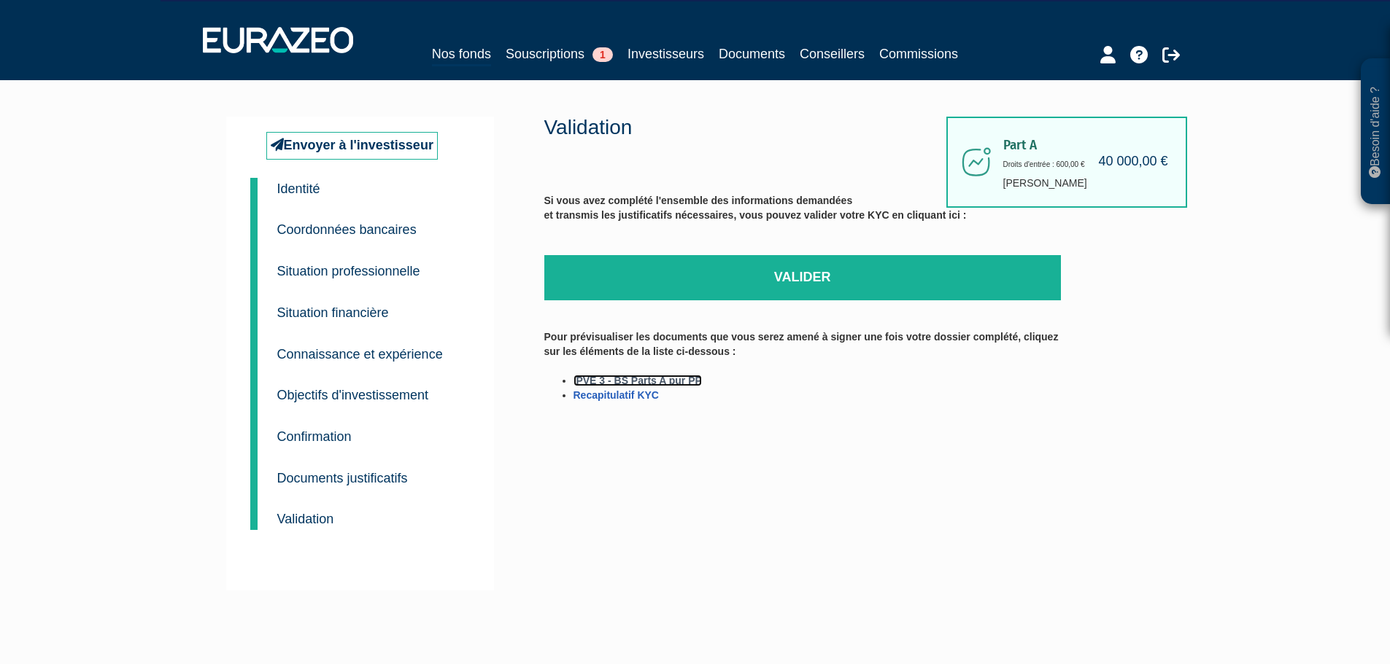
click at [610, 380] on link "IPVE 3 - BS Parts A pur PP" at bounding box center [637, 381] width 128 height 12
click at [622, 393] on link "Recapitulatif KYC" at bounding box center [615, 396] width 85 height 12
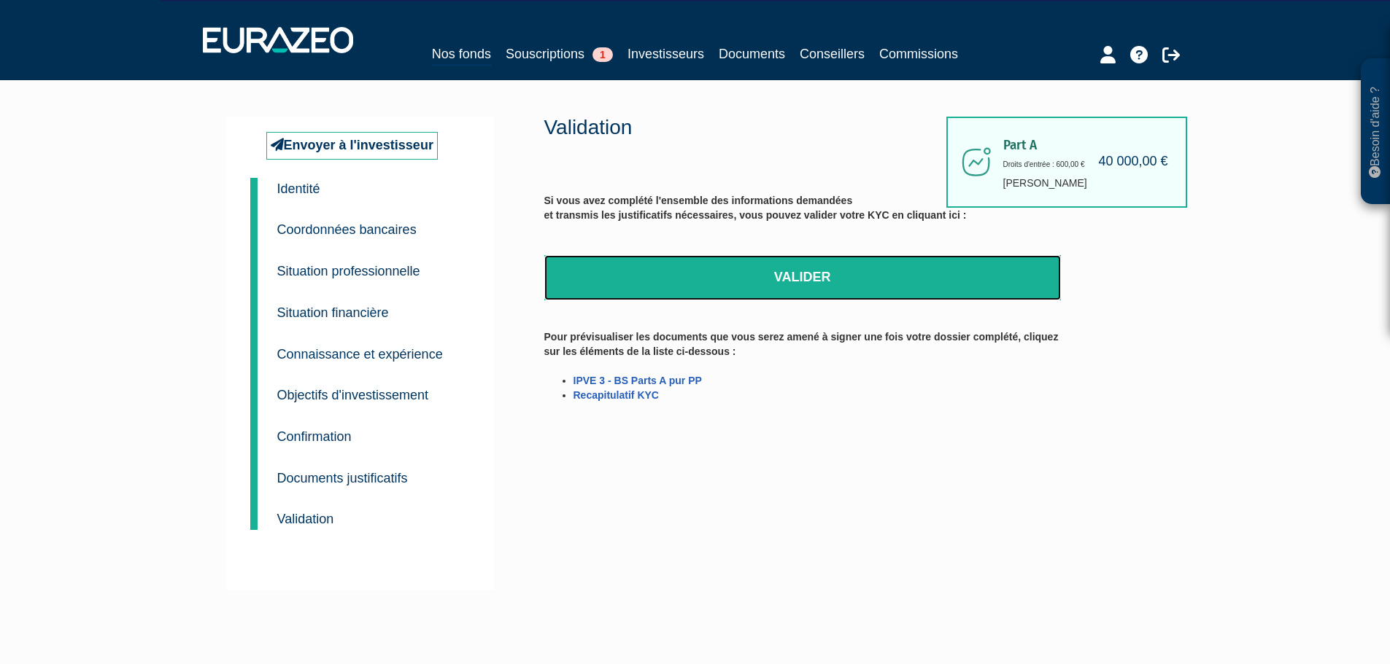
drag, startPoint x: 800, startPoint y: 276, endPoint x: 758, endPoint y: 52, distance: 227.9
click at [800, 276] on link "Valider" at bounding box center [802, 277] width 516 height 45
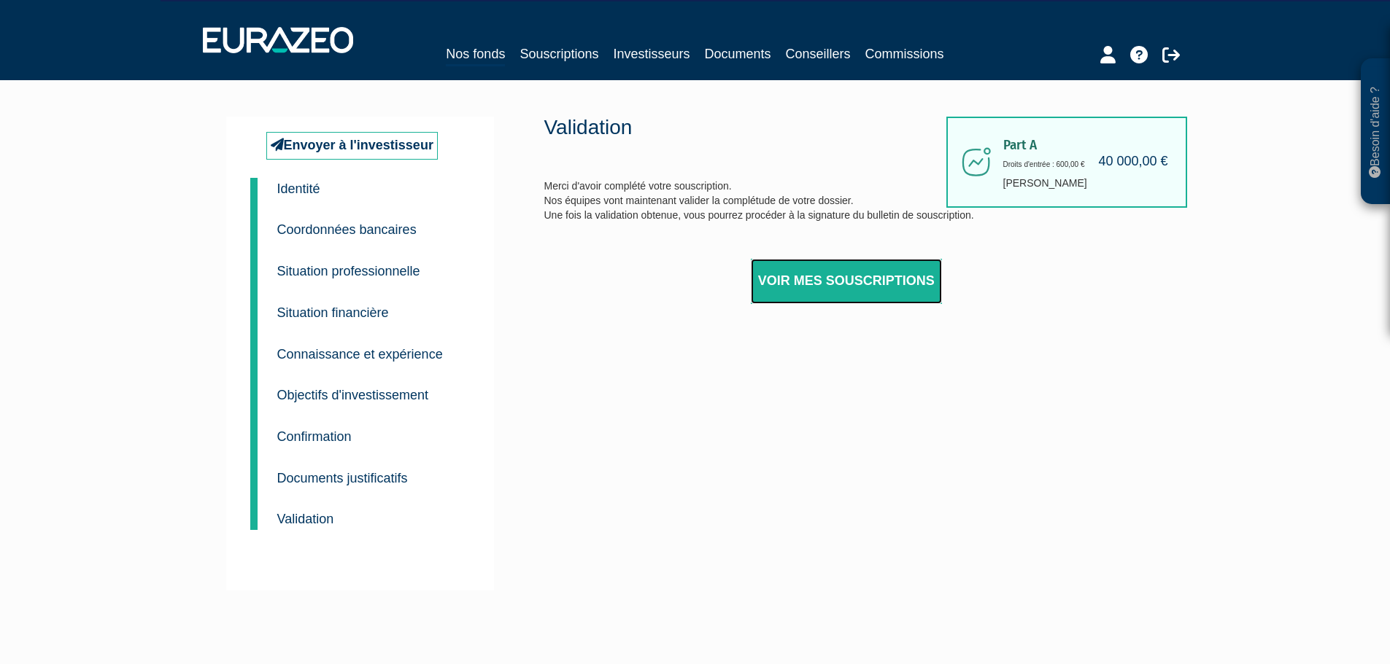
click at [841, 279] on link "Voir mes souscriptions" at bounding box center [846, 281] width 191 height 45
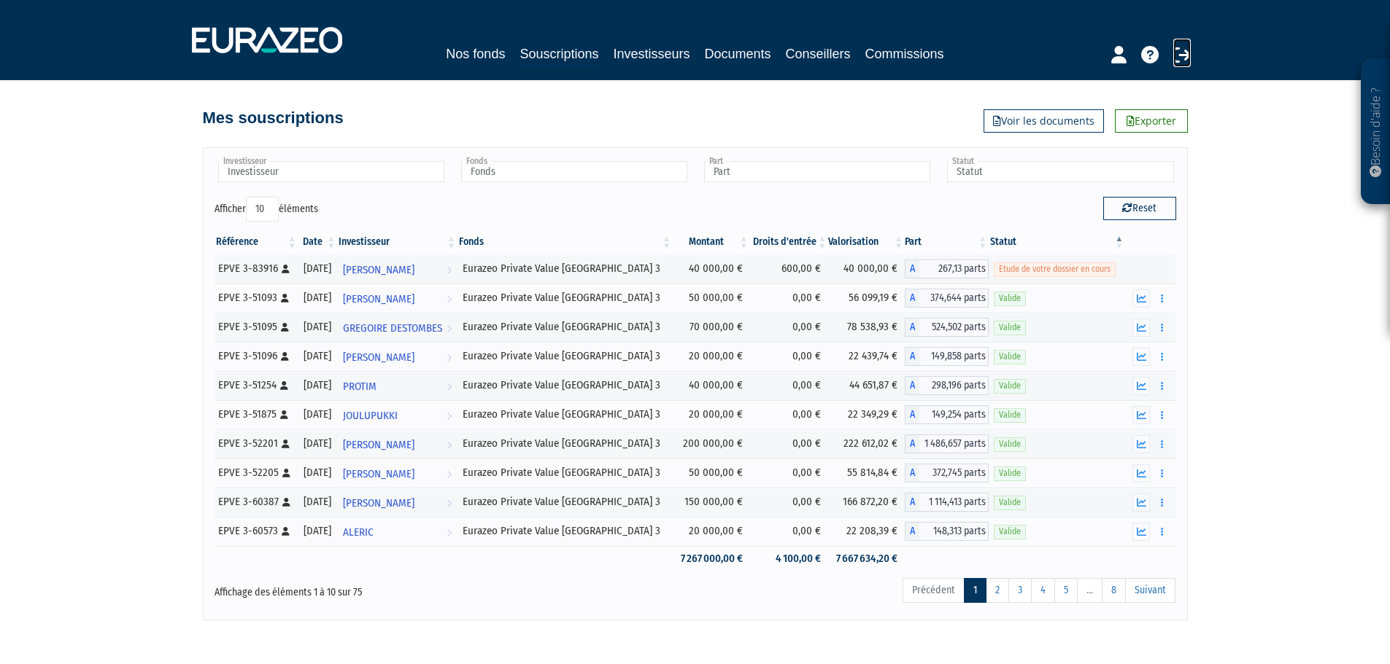
click at [1182, 54] on icon at bounding box center [1182, 55] width 18 height 18
